Goal: Task Accomplishment & Management: Manage account settings

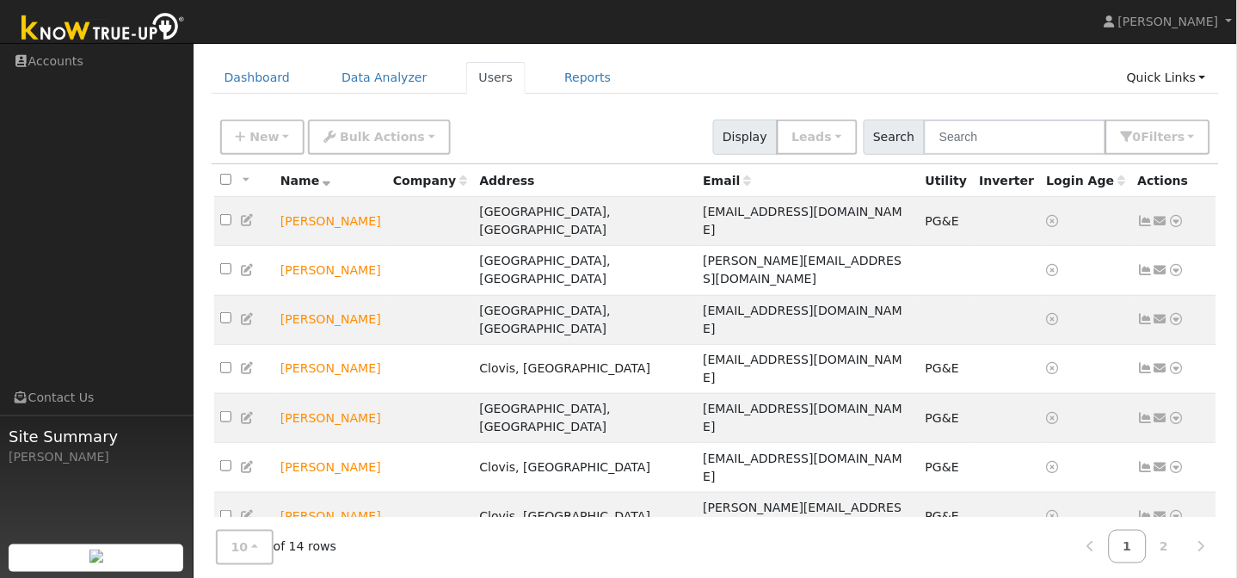
scroll to position [90, 0]
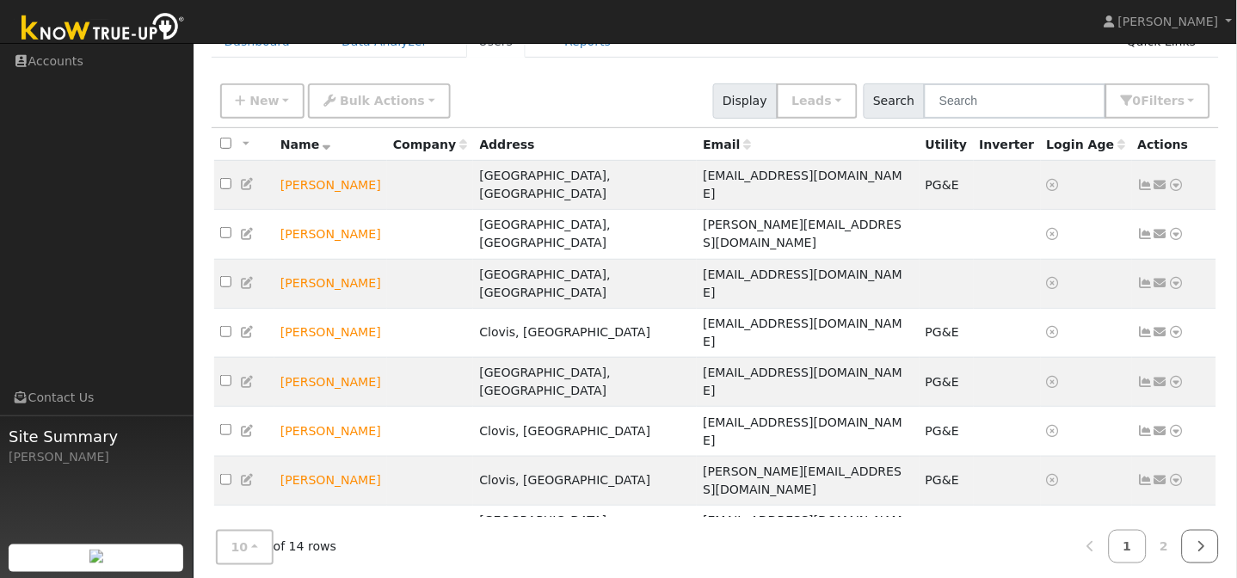
click at [1199, 540] on icon at bounding box center [1201, 546] width 8 height 12
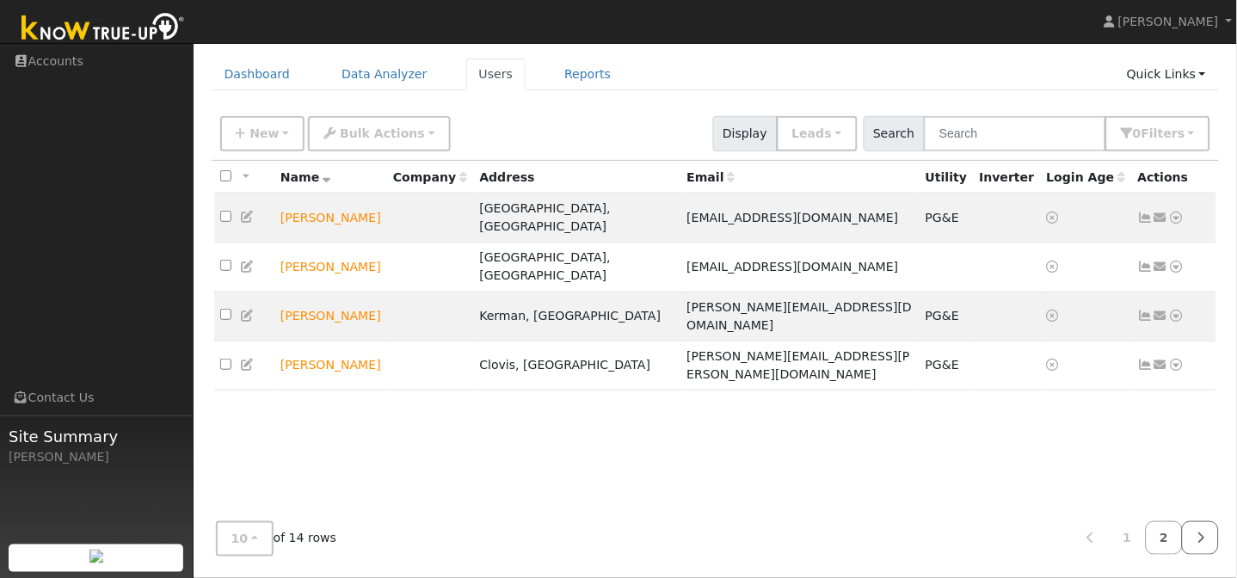
scroll to position [54, 0]
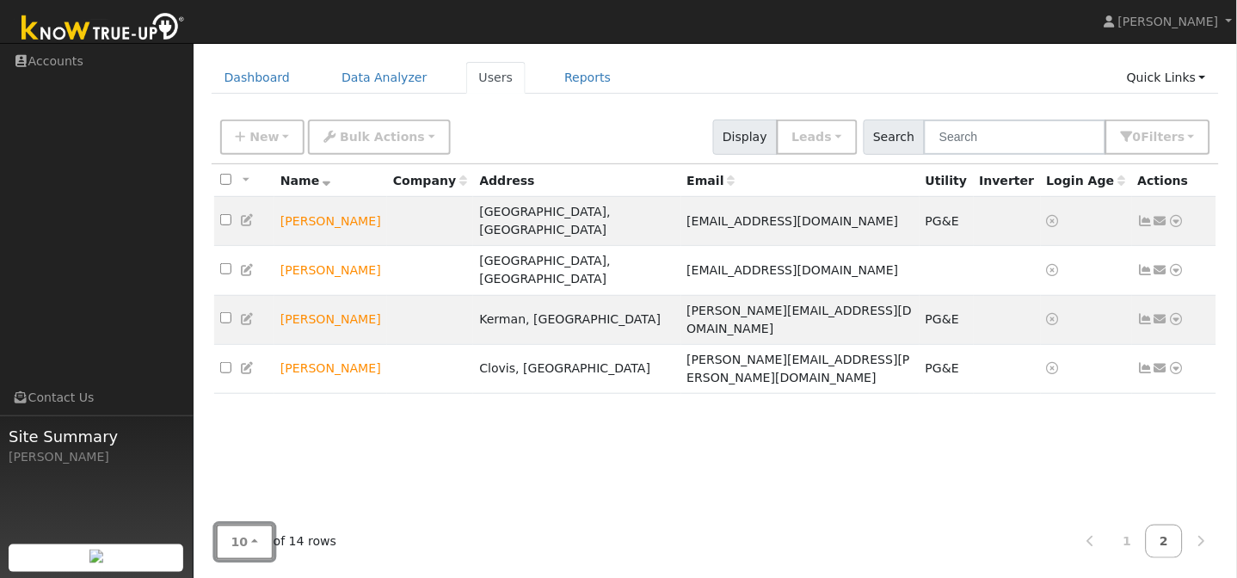
click at [237, 539] on span "10" at bounding box center [239, 542] width 17 height 14
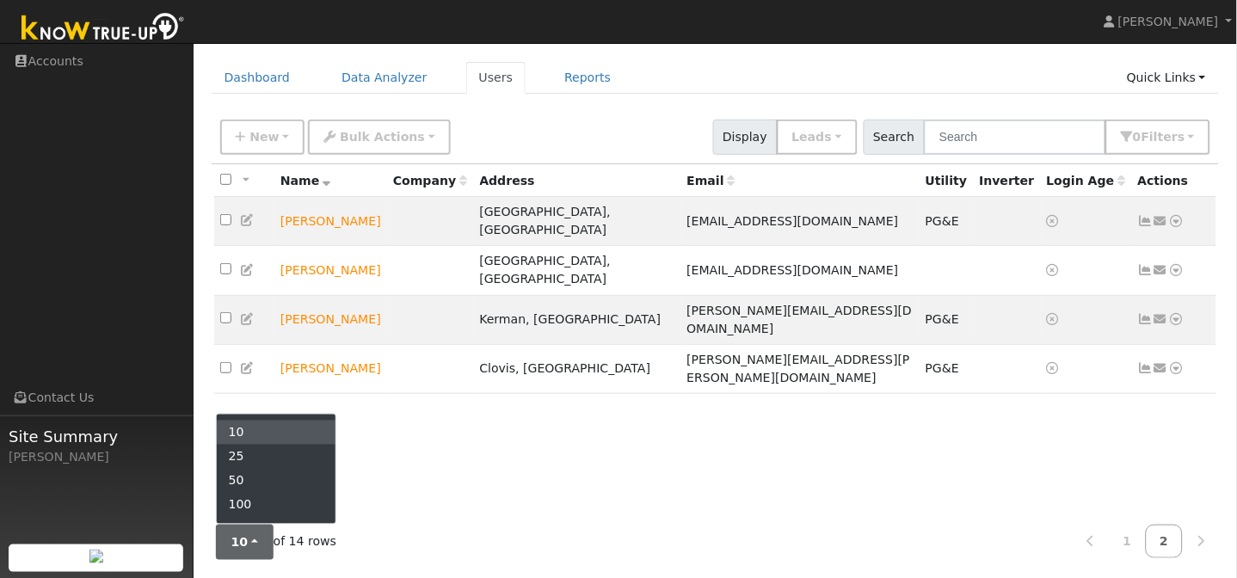
click at [235, 430] on link "10" at bounding box center [277, 433] width 120 height 24
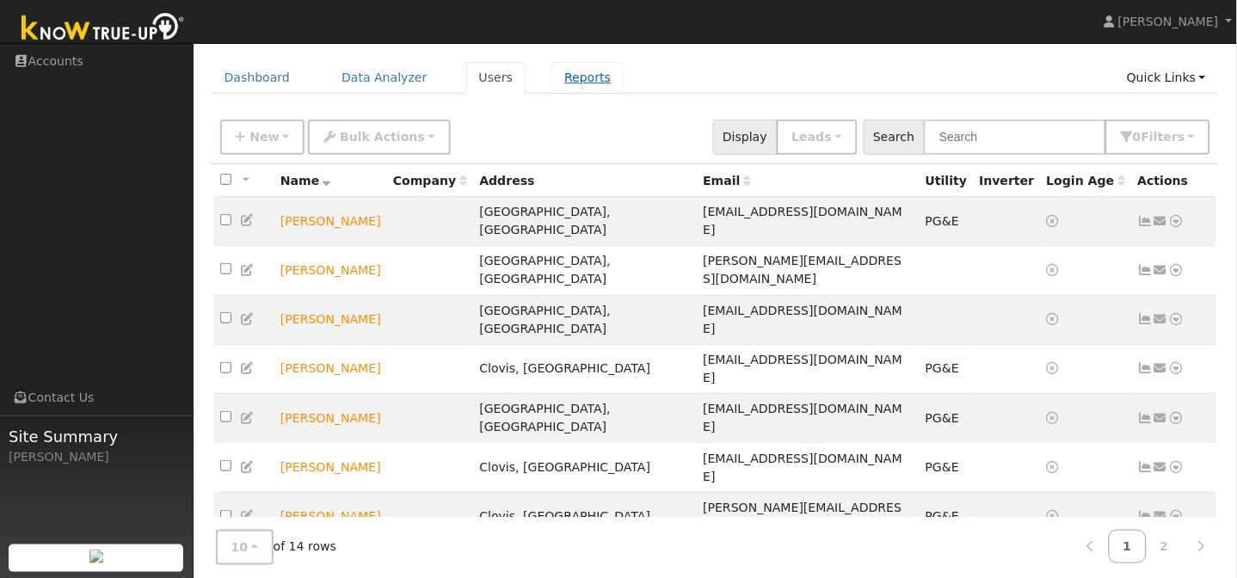
click at [562, 81] on link "Reports" at bounding box center [588, 78] width 72 height 32
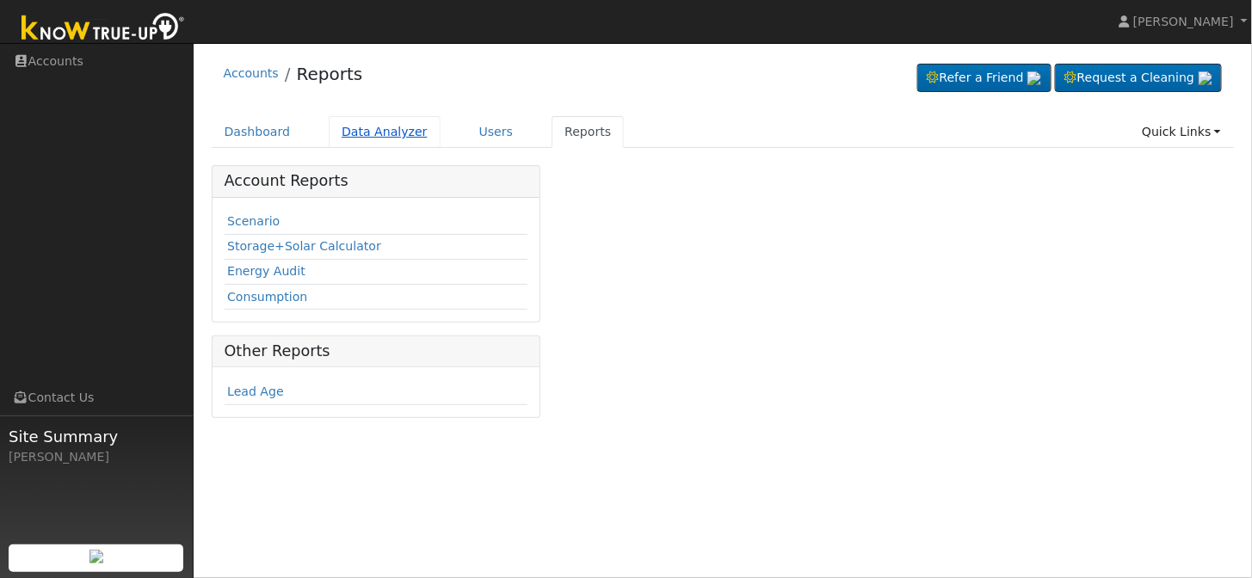
click at [368, 133] on link "Data Analyzer" at bounding box center [385, 132] width 112 height 32
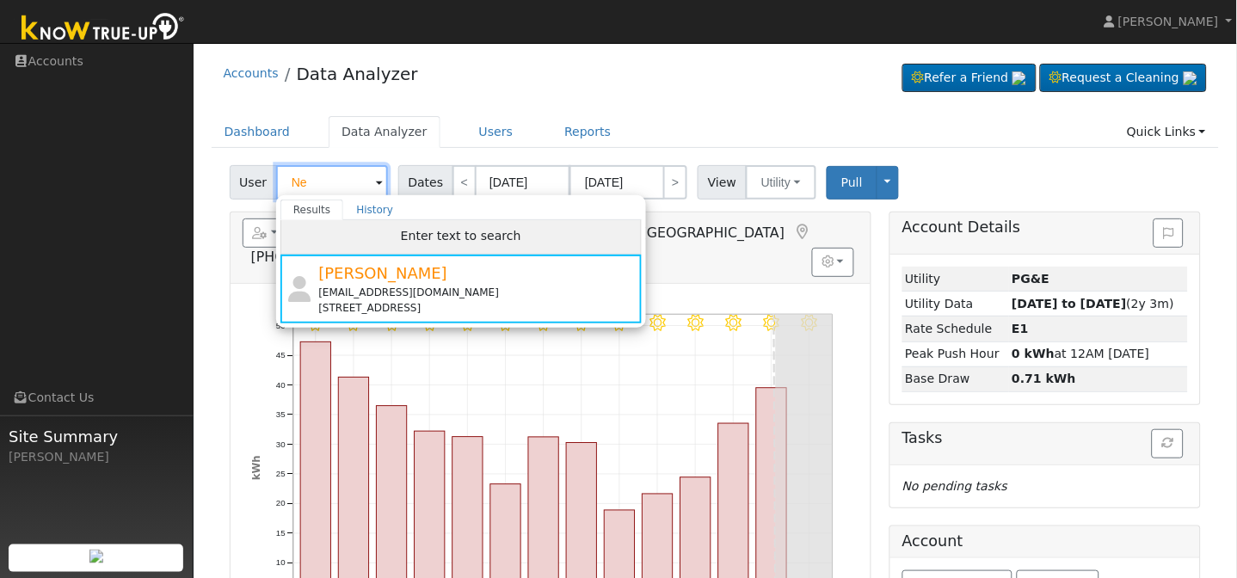
type input "N"
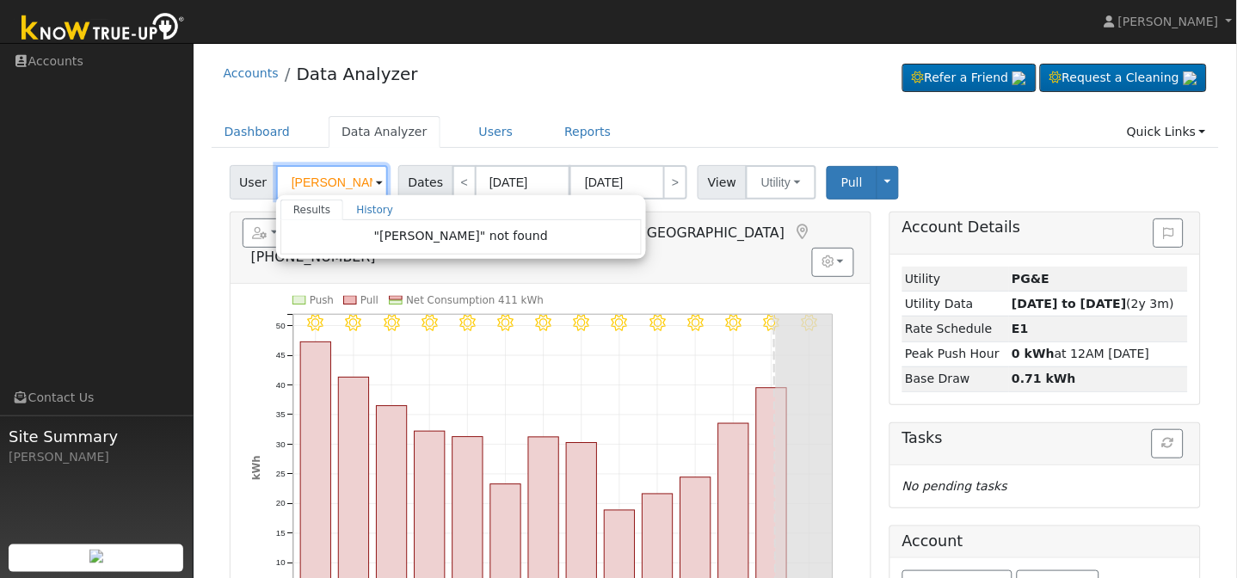
click at [342, 184] on input "diane" at bounding box center [332, 182] width 112 height 34
type input "d"
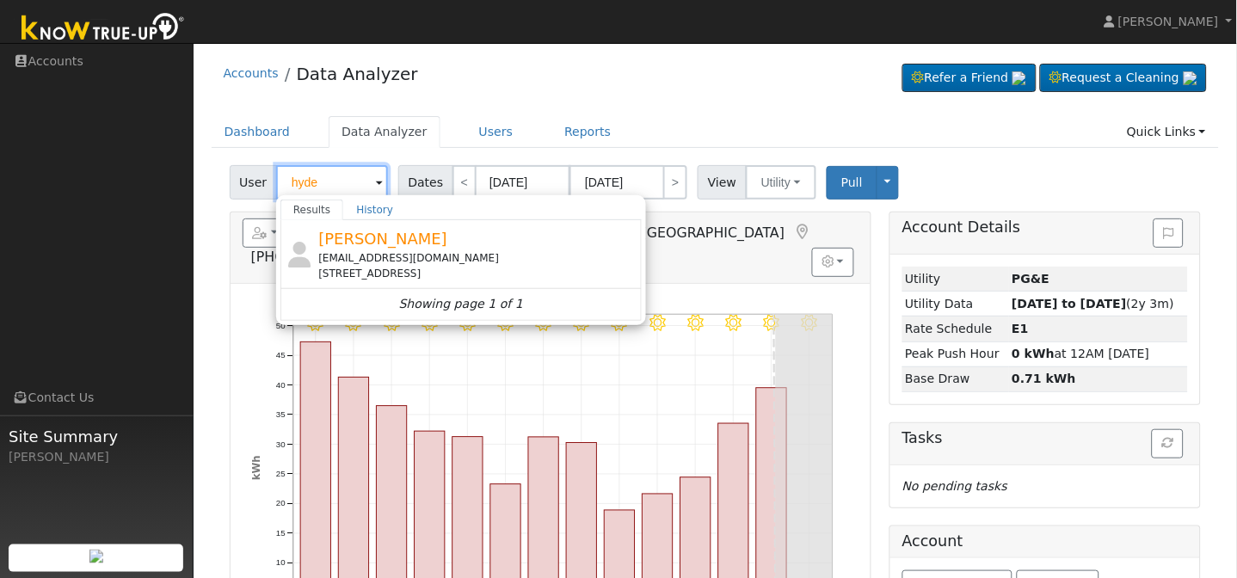
click at [330, 179] on input "hyde" at bounding box center [332, 182] width 112 height 34
type input "h"
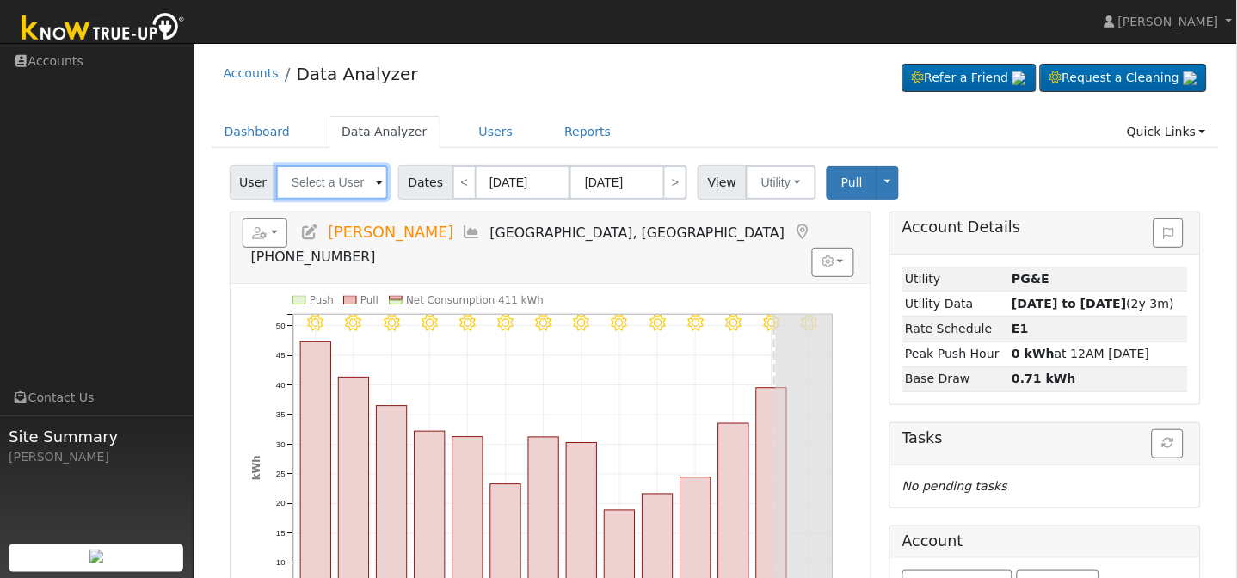
type input "n"
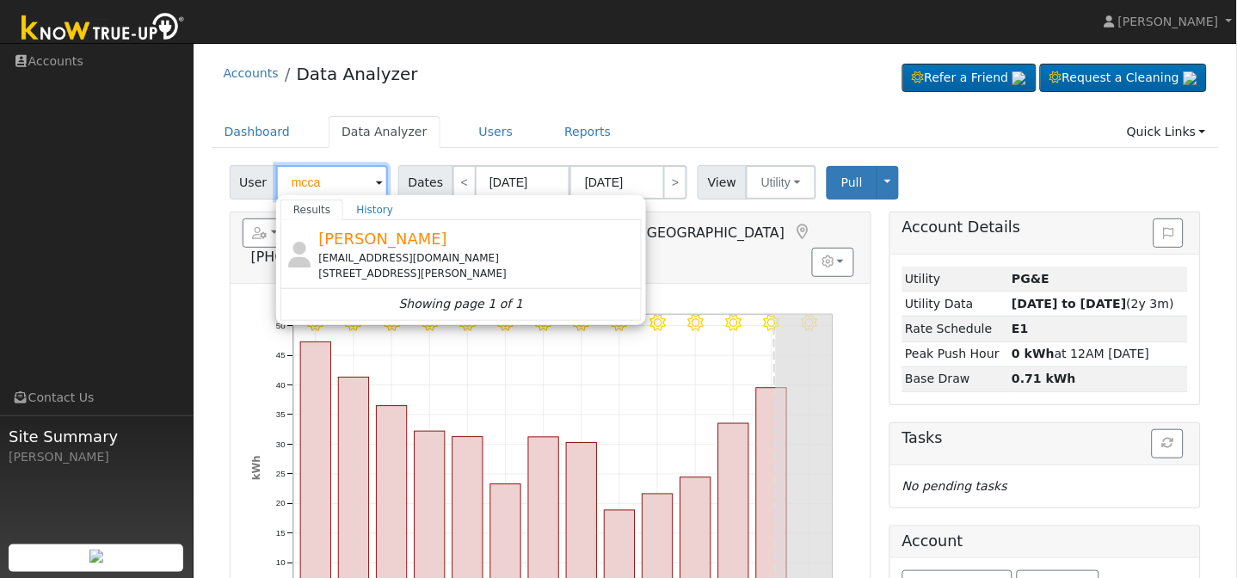
click at [342, 182] on input "mcca" at bounding box center [332, 182] width 112 height 34
type input "m"
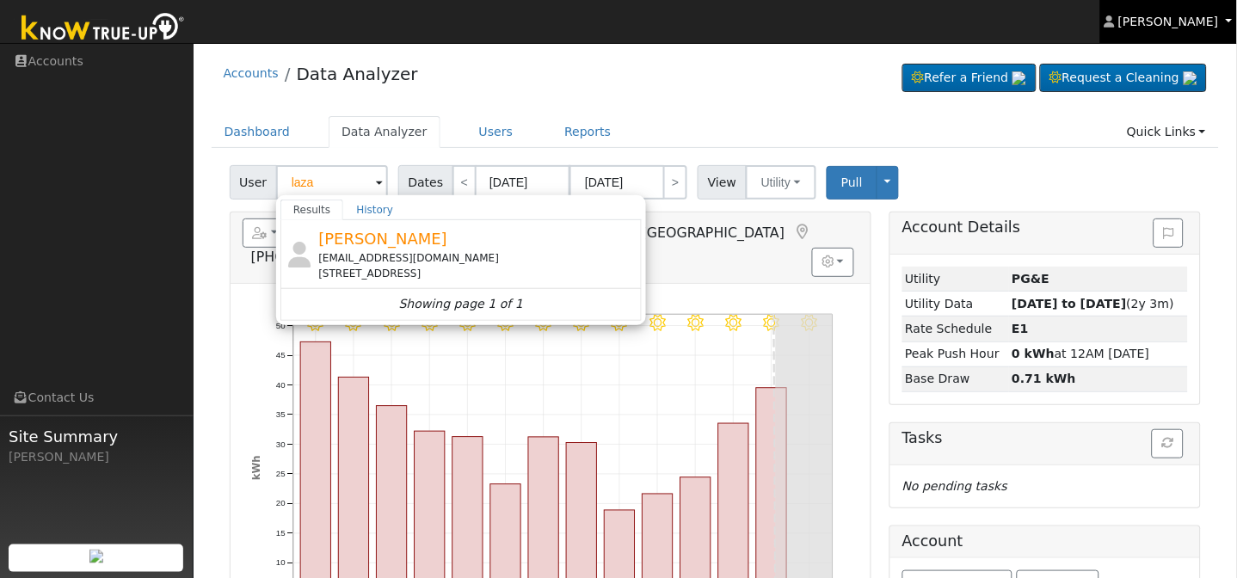
click at [1185, 15] on span "[PERSON_NAME]" at bounding box center [1169, 22] width 101 height 14
type input "Nenia Hodges"
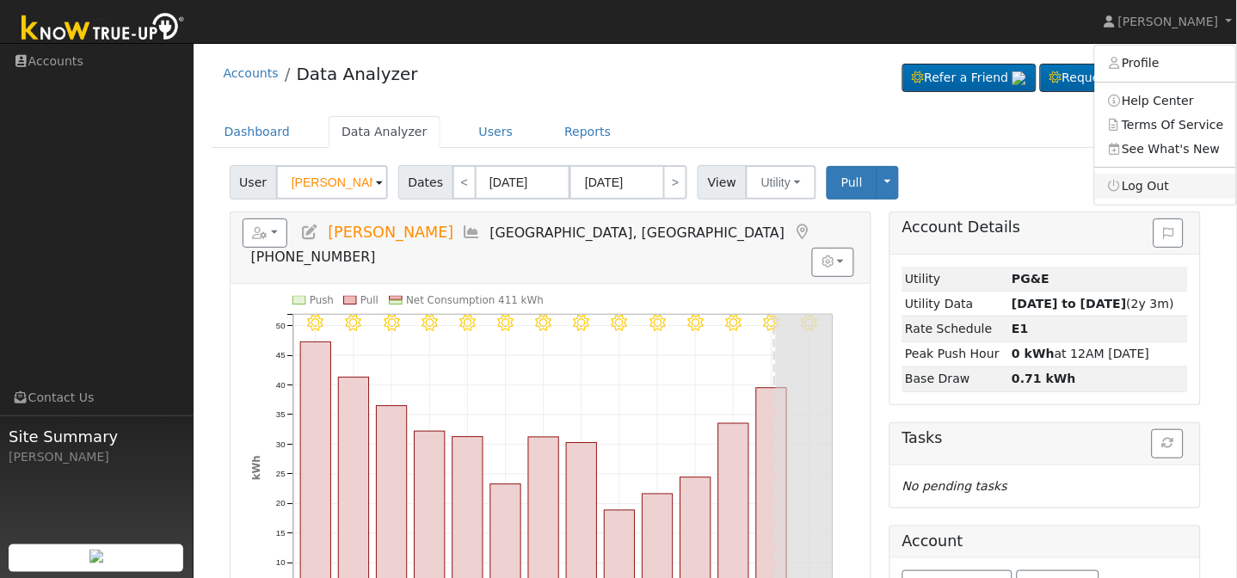
click at [1163, 181] on link "Log Out" at bounding box center [1165, 186] width 141 height 24
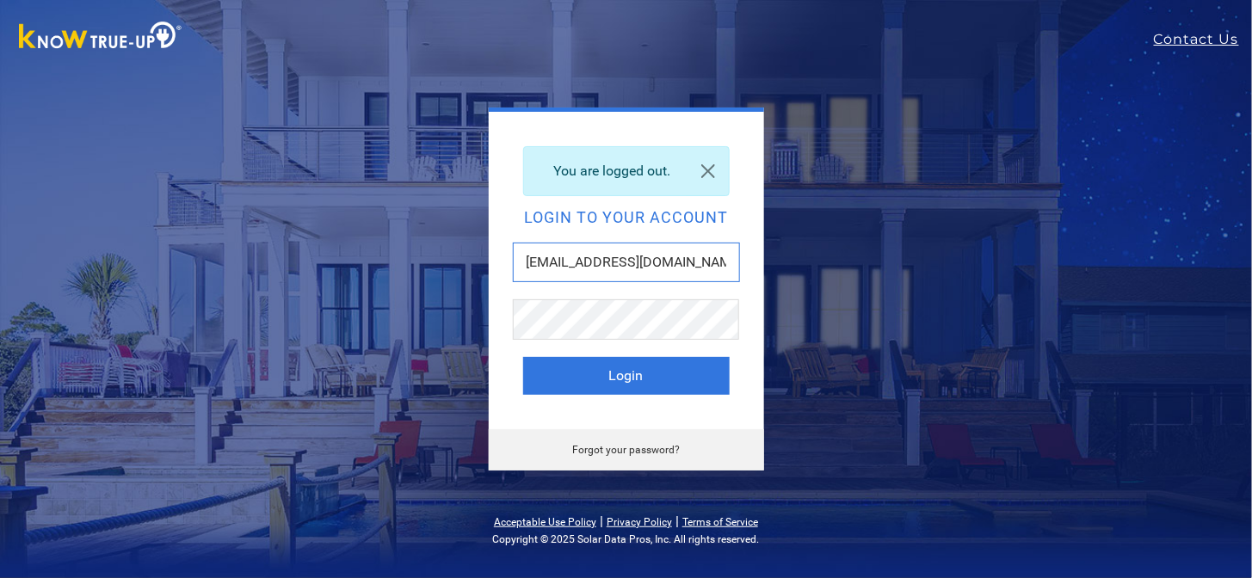
click at [638, 261] on input "[EMAIL_ADDRESS][DOMAIN_NAME]" at bounding box center [626, 263] width 227 height 40
type input "[EMAIL_ADDRESS][DOMAIN_NAME]"
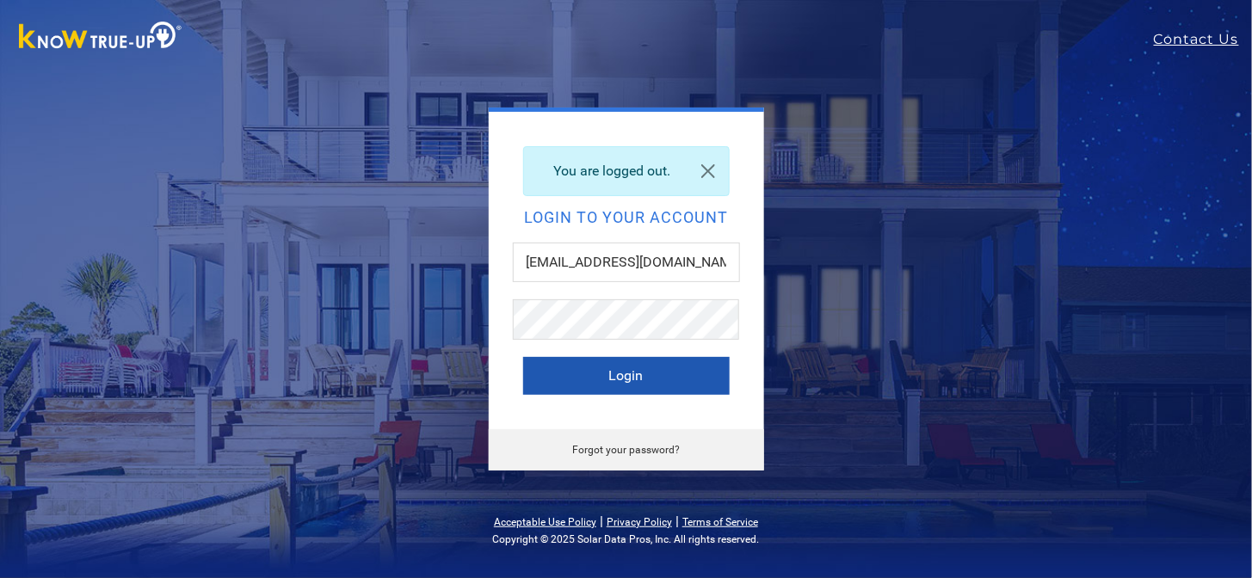
click at [655, 366] on button "Login" at bounding box center [626, 376] width 206 height 38
